Goal: Use online tool/utility: Use online tool/utility

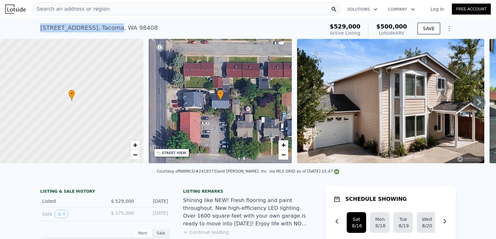
drag, startPoint x: 38, startPoint y: 27, endPoint x: 102, endPoint y: 33, distance: 65.1
click at [102, 33] on div "[STREET_ADDRESS] Active at $529k (~ARV $500k )" at bounding box center [180, 30] width 281 height 18
copy div "[STREET_ADDRESS]"
click at [119, 10] on div "Search an address or region" at bounding box center [185, 9] width 309 height 13
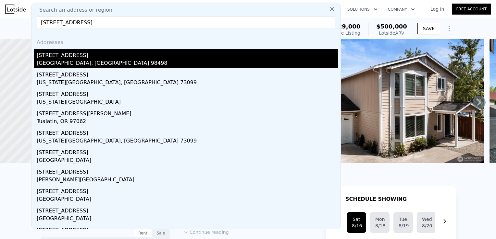
type input "[STREET_ADDRESS]"
click at [83, 51] on div "[STREET_ADDRESS]" at bounding box center [187, 54] width 301 height 10
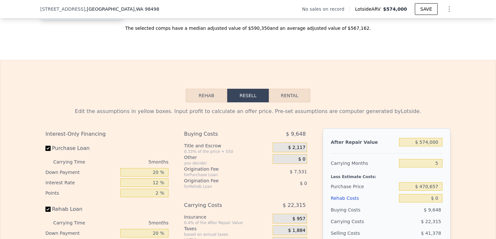
scroll to position [854, 0]
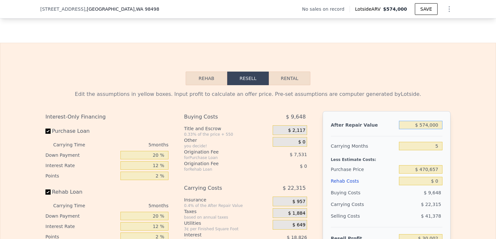
click at [427, 129] on input "$ 574,000" at bounding box center [420, 125] width 43 height 8
type input "$ 57,000"
type input "-$ 449,363"
type input "$ 570,000"
type input "$ 26,293"
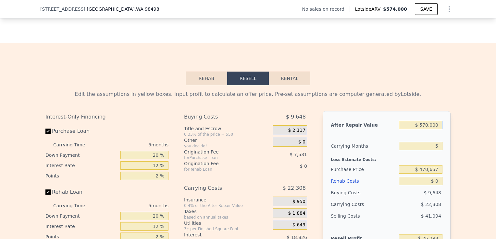
type input "$ 570,000"
click at [435, 174] on input "$ 470,657" at bounding box center [420, 169] width 43 height 8
type input "$ 400,000"
click at [458, 175] on div "Edit the assumptions in yellow boxes. Input profit to calculate an offer price.…" at bounding box center [247, 205] width 495 height 241
type input "$ 101,141"
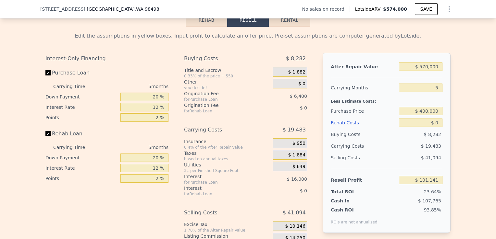
scroll to position [913, 0]
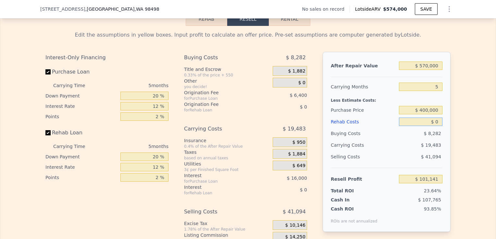
click at [435, 126] on input "$ 0" at bounding box center [420, 122] width 43 height 8
type input "$ 5"
type input "$ 101,136"
type input "$ 50"
type input "$ 101,090"
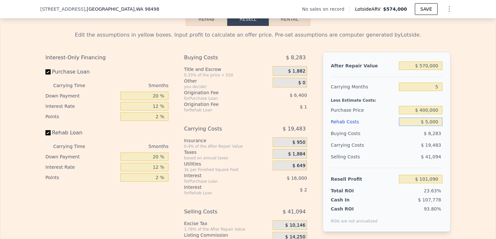
type input "$ 50,000"
type input "$ 48,341"
type input "$ 50,000"
click at [445, 139] on div "After Repair Value $ 570,000 Carrying Months 5 Less Estimate Costs: Purchase Pr…" at bounding box center [386, 142] width 128 height 180
click at [427, 114] on input "$ 400,000" at bounding box center [420, 110] width 43 height 8
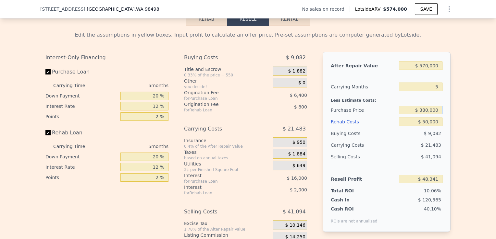
type input "$ 380,000"
click at [449, 141] on div "Edit the assumptions in yellow boxes. Input profit to calculate an offer price.…" at bounding box center [247, 146] width 415 height 241
type input "$ 69,528"
click at [436, 91] on input "5" at bounding box center [420, 87] width 43 height 8
type input "4"
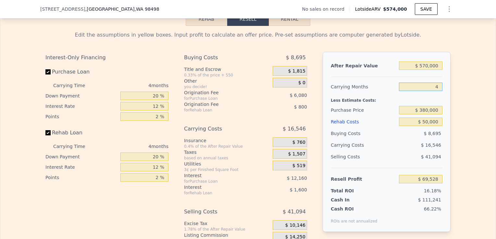
type input "$ 73,665"
type input "4"
click at [47, 136] on input "Rehab Loan" at bounding box center [47, 132] width 5 height 5
checkbox input "false"
type input "$ 76,065"
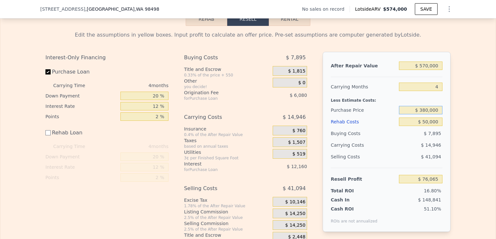
click at [425, 114] on input "$ 380,000" at bounding box center [420, 110] width 43 height 8
click at [428, 114] on input "$ 380,000" at bounding box center [420, 110] width 43 height 8
type input "$ 385,000"
click at [477, 140] on div "Edit the assumptions in yellow boxes. Input profit to calculate an offer price.…" at bounding box center [247, 135] width 495 height 218
type input "$ 70,808"
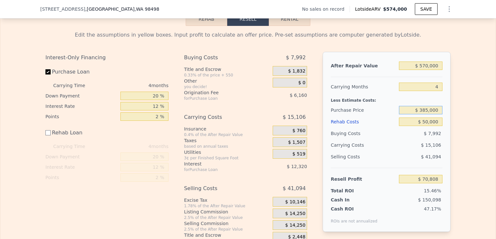
click at [425, 114] on input "$ 385,000" at bounding box center [420, 110] width 43 height 8
click at [428, 114] on input "$ 385,000" at bounding box center [420, 110] width 43 height 8
click at [426, 114] on input "$ 385,000" at bounding box center [420, 110] width 43 height 8
type input "$ 390,000"
click at [459, 136] on div "Edit the assumptions in yellow boxes. Input profit to calculate an offer price.…" at bounding box center [247, 135] width 495 height 218
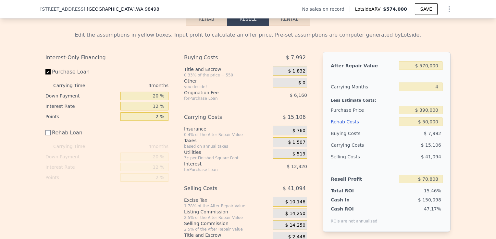
type input "$ 65,551"
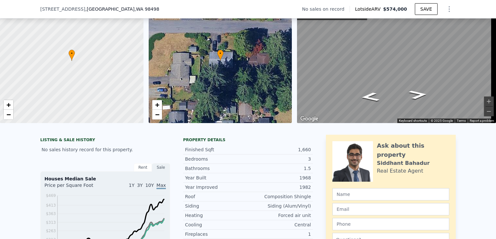
scroll to position [38, 0]
click at [412, 94] on icon "Go West, 110th St SW" at bounding box center [418, 95] width 35 height 14
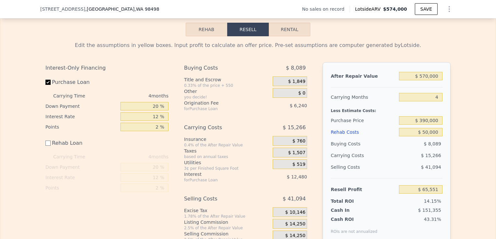
scroll to position [924, 0]
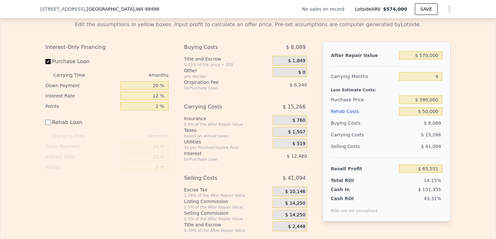
click at [437, 94] on div "Less Estimate Costs:" at bounding box center [386, 88] width 112 height 12
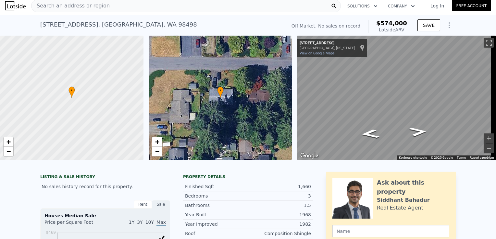
scroll to position [0, 0]
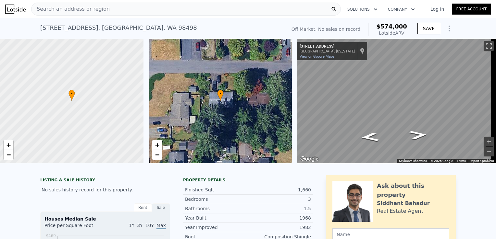
click at [156, 10] on div "Search an address or region" at bounding box center [185, 9] width 309 height 13
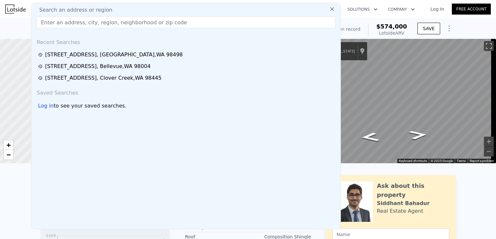
checkbox input "true"
type input "$ 574,000"
type input "5"
type input "$ 0"
type input "$ 30,002"
